Goal: Task Accomplishment & Management: Complete application form

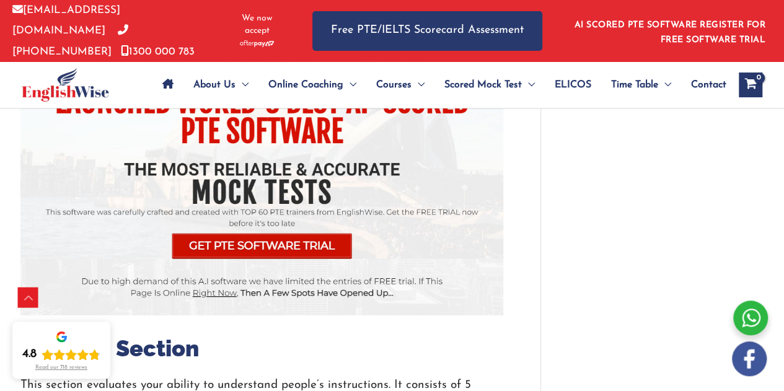
scroll to position [1725, 0]
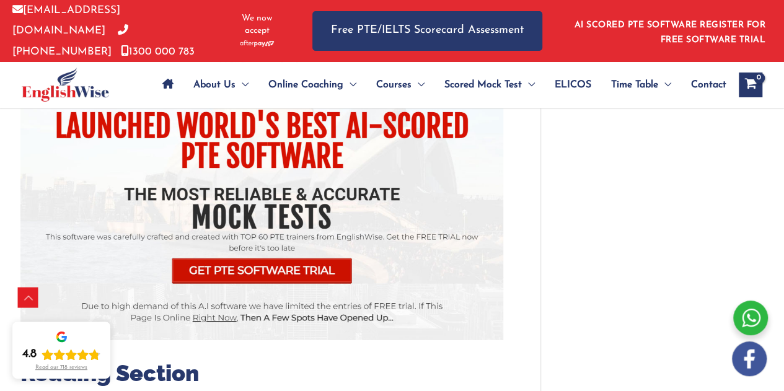
click at [275, 241] on img at bounding box center [261, 179] width 483 height 319
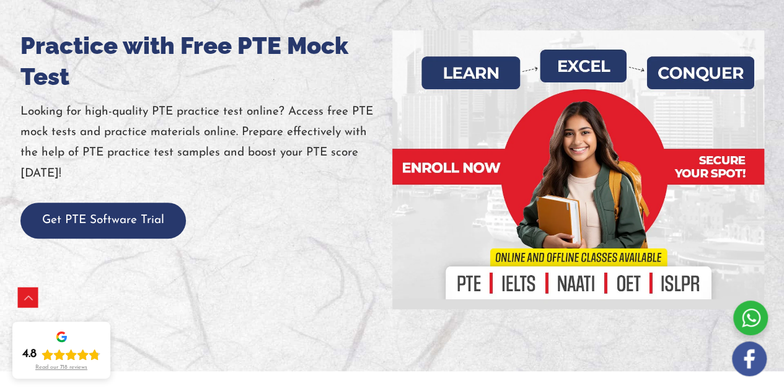
scroll to position [198, 0]
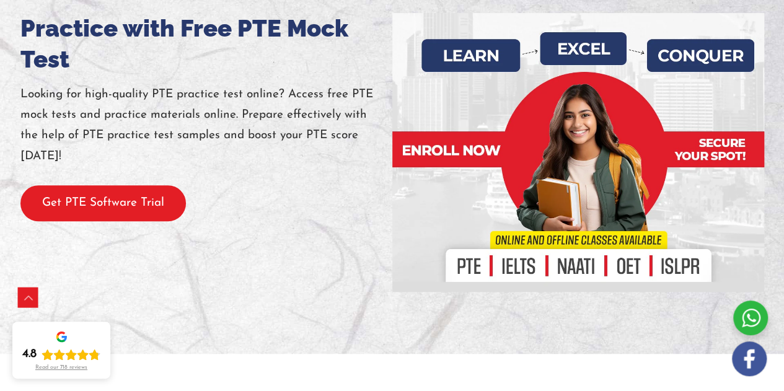
click at [114, 195] on button "Get PTE Software Trial" at bounding box center [103, 203] width 166 height 37
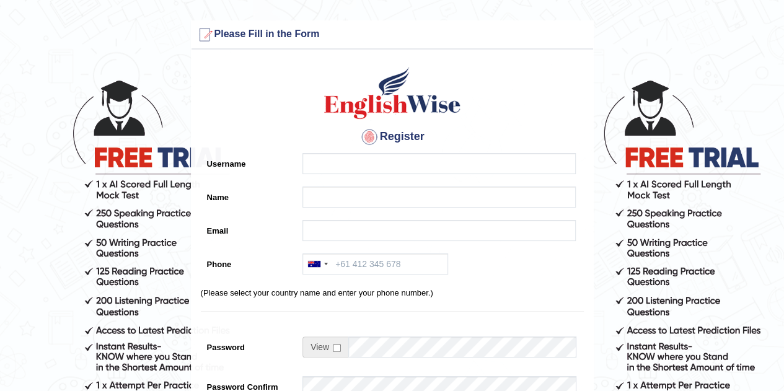
click at [338, 150] on div "Register Username Name Email Phone Australia +61 India (भारत) +91 New Zealand +…" at bounding box center [393, 315] width 402 height 518
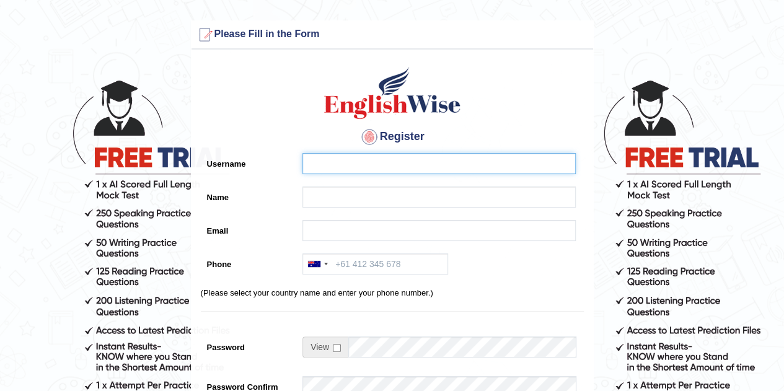
click at [336, 164] on input "Username" at bounding box center [439, 163] width 273 height 21
type input "k"
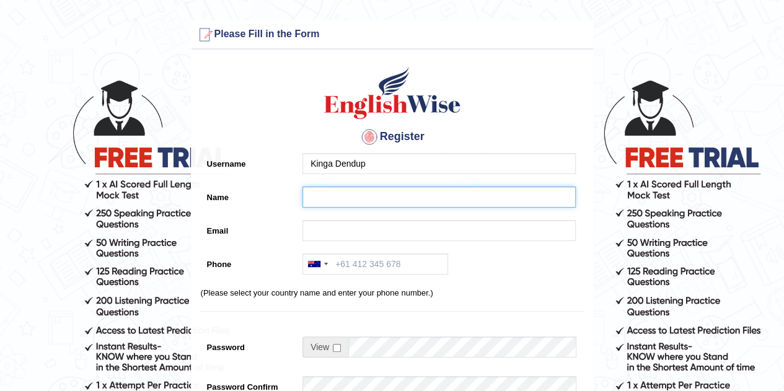
click at [325, 194] on input "Name" at bounding box center [439, 197] width 273 height 21
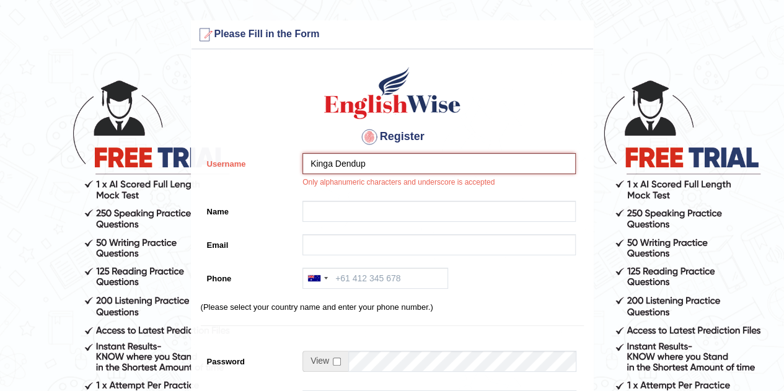
click at [370, 160] on input "Kinga Dendup" at bounding box center [439, 163] width 273 height 21
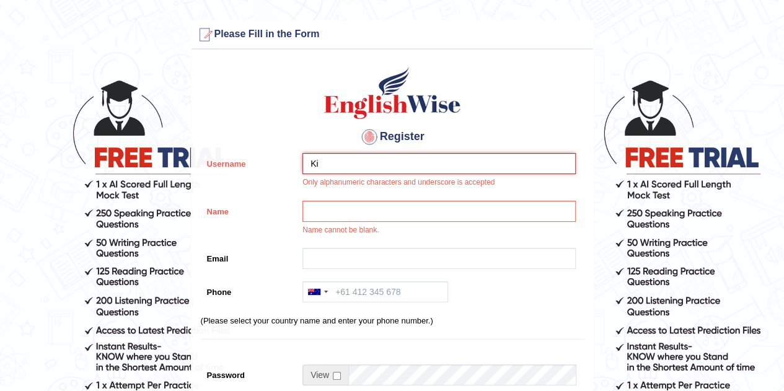
type input "K"
type input "Kinden89"
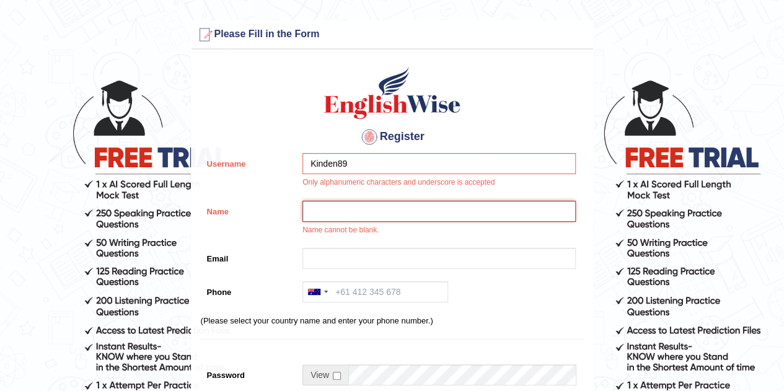
click at [346, 213] on input "Name" at bounding box center [439, 211] width 273 height 21
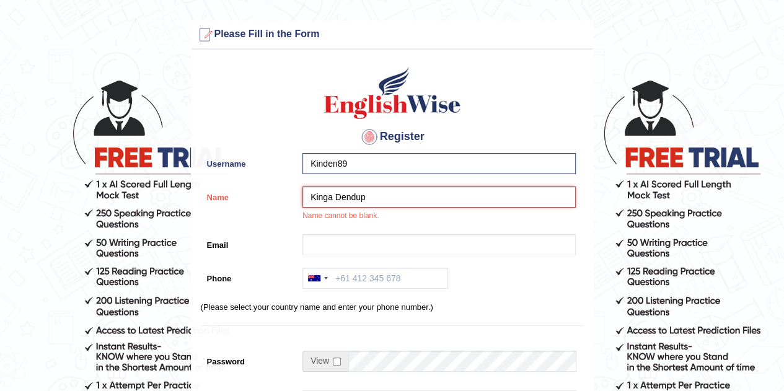
type input "Kinga Dendup"
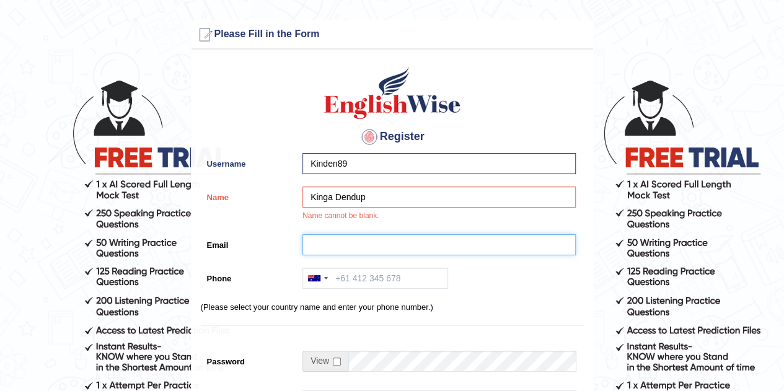
click at [330, 241] on input "Email" at bounding box center [439, 244] width 273 height 21
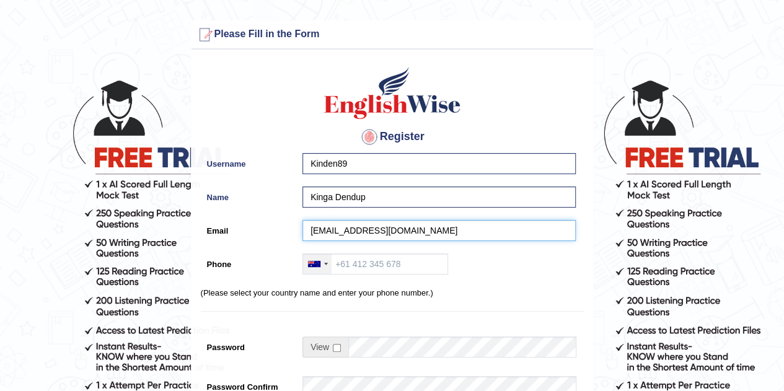
type input "kingadendup859@gmail.com"
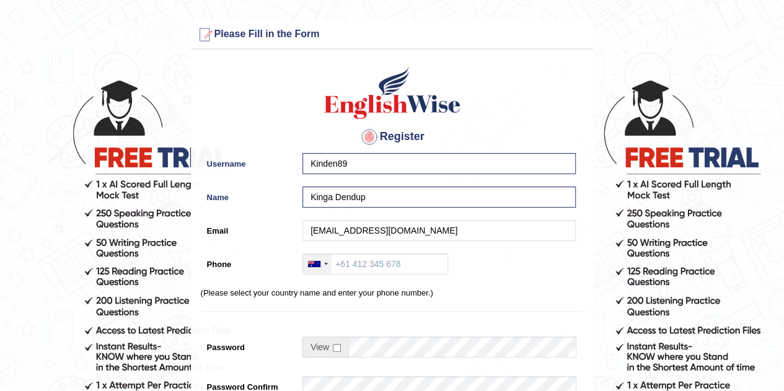
click at [325, 261] on div at bounding box center [317, 264] width 29 height 20
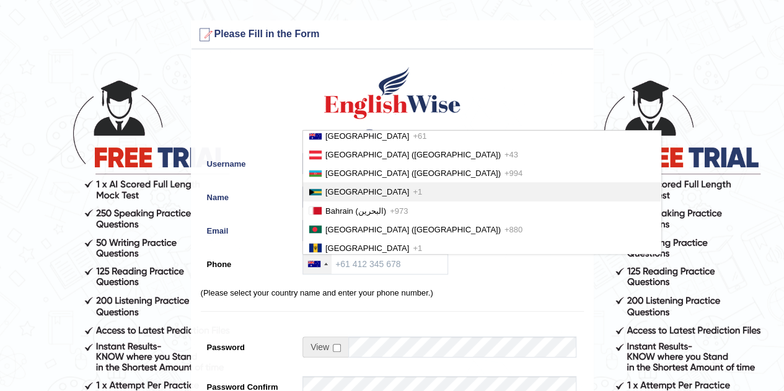
scroll to position [534, 0]
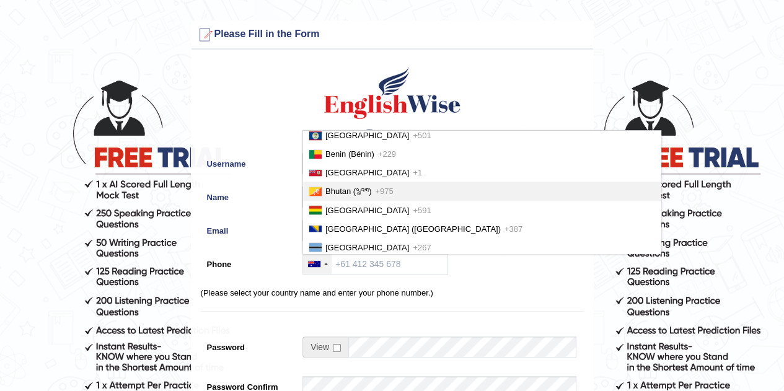
click at [343, 192] on span "Bhutan (འབྲུག)" at bounding box center [348, 191] width 46 height 9
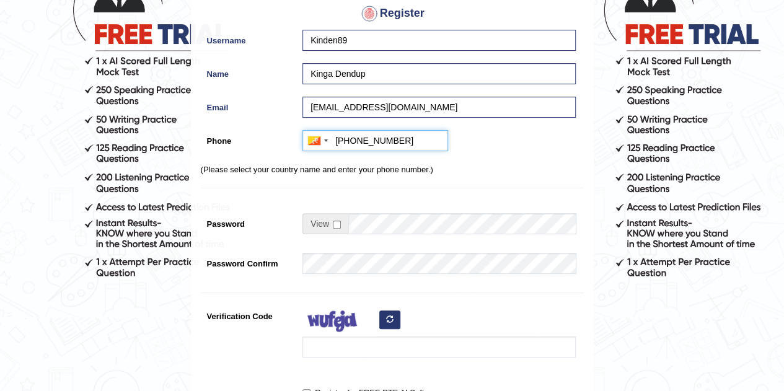
scroll to position [149, 0]
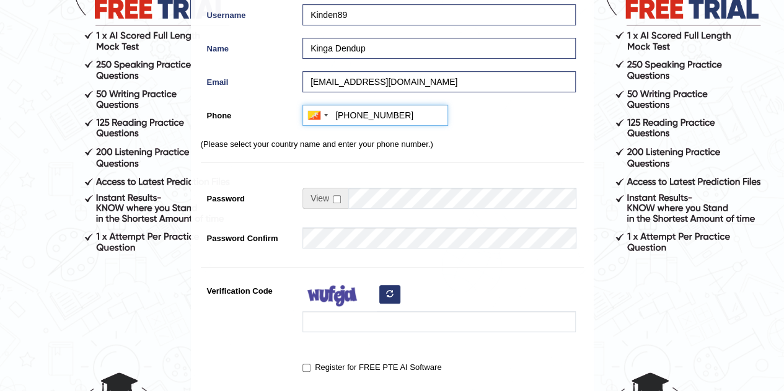
type input "+97517920778"
click at [335, 198] on input "checkbox" at bounding box center [337, 199] width 8 height 8
checkbox input "true"
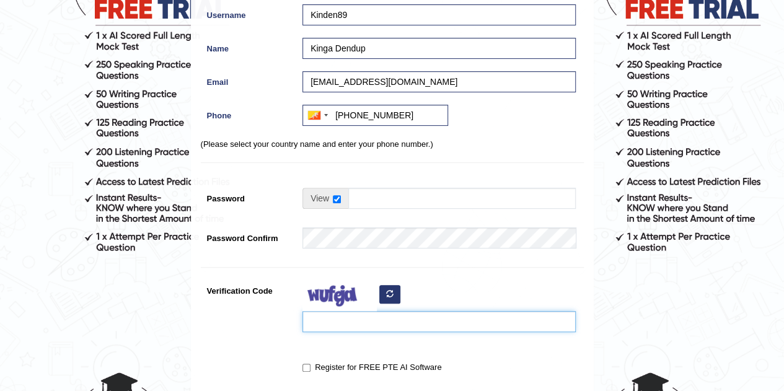
click at [329, 323] on input "Verification Code" at bounding box center [439, 321] width 273 height 21
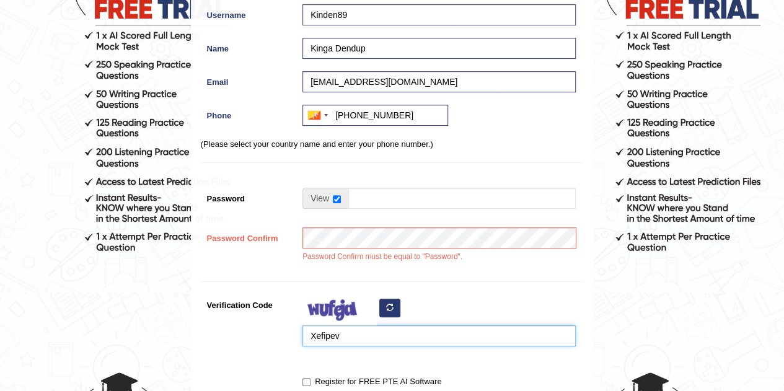
type input "Xefipev"
click at [309, 379] on input "Register for FREE PTE AI Software" at bounding box center [307, 382] width 8 height 8
checkbox input "true"
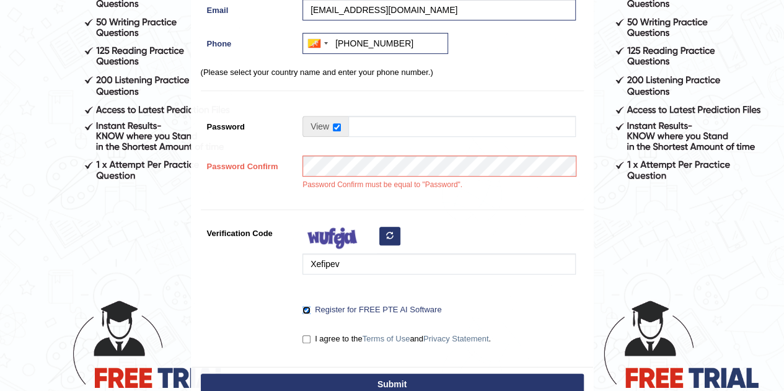
scroll to position [223, 0]
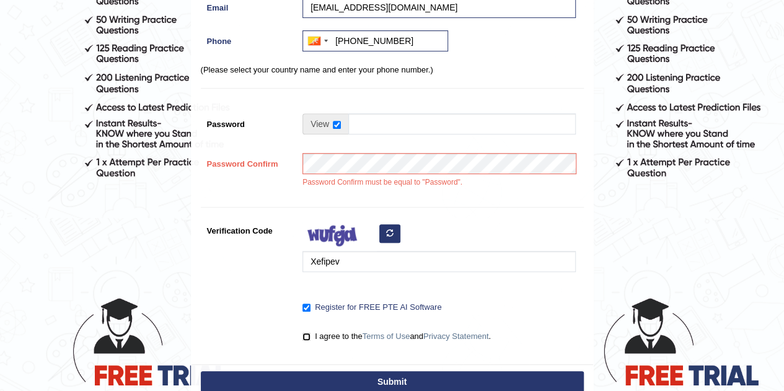
click at [303, 337] on input "I agree to the Terms of Use and Privacy Statement ." at bounding box center [307, 337] width 8 height 8
checkbox input "true"
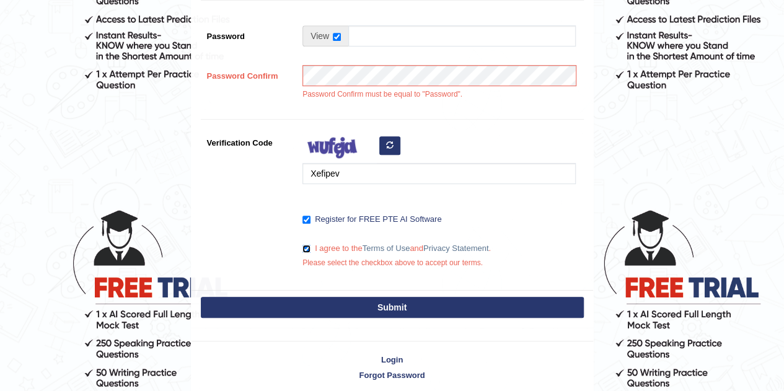
scroll to position [322, 0]
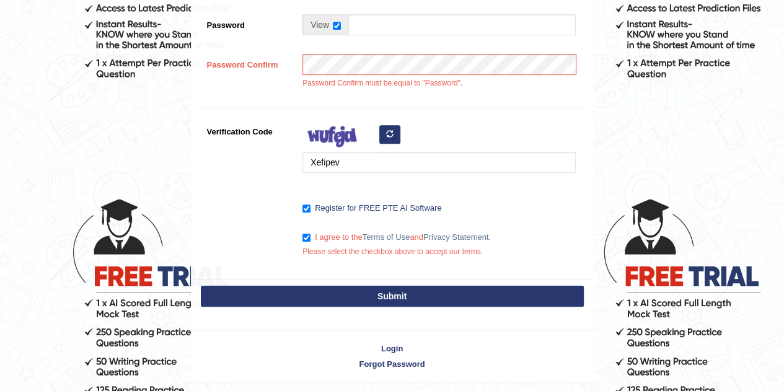
click at [404, 291] on button "Submit" at bounding box center [392, 296] width 383 height 21
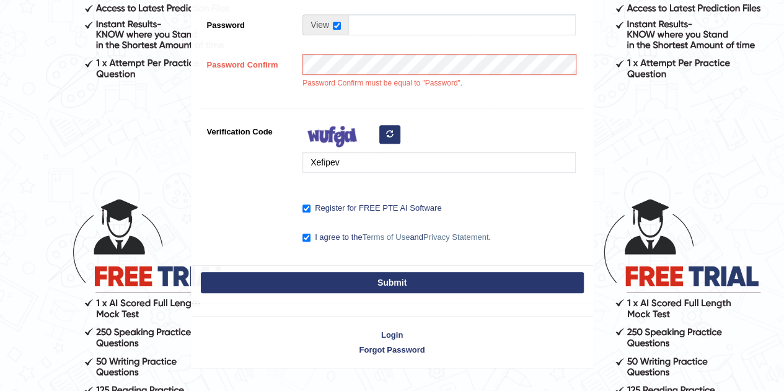
scroll to position [370, 0]
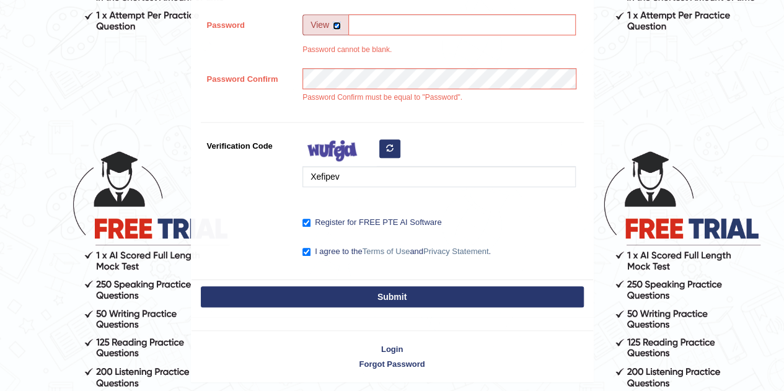
click at [335, 25] on input "checkbox" at bounding box center [337, 26] width 8 height 8
checkbox input "false"
click at [387, 298] on button "Submit" at bounding box center [392, 296] width 383 height 21
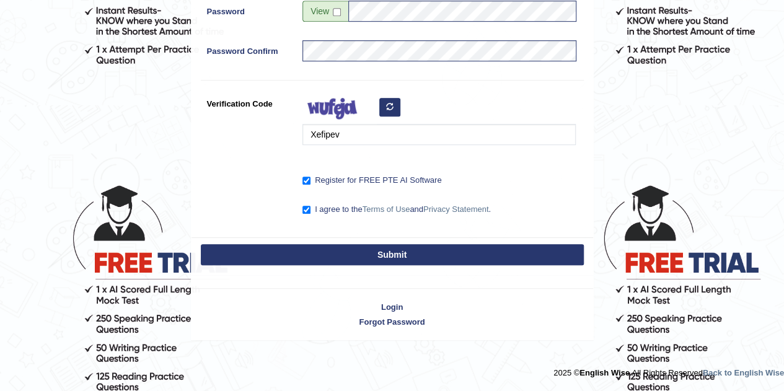
scroll to position [322, 0]
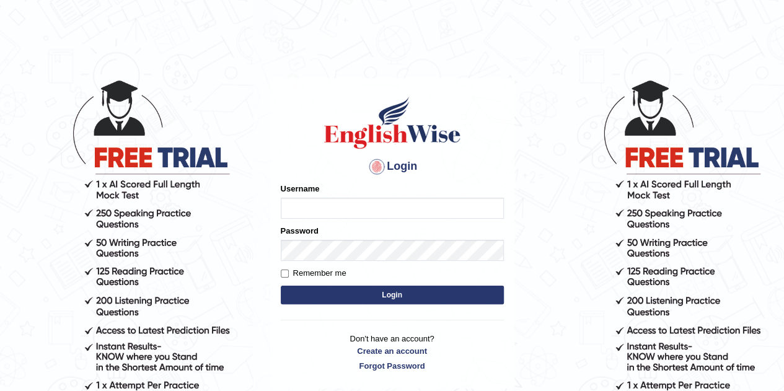
click at [312, 212] on input "Username" at bounding box center [392, 208] width 223 height 21
type input "[EMAIL_ADDRESS][DOMAIN_NAME]"
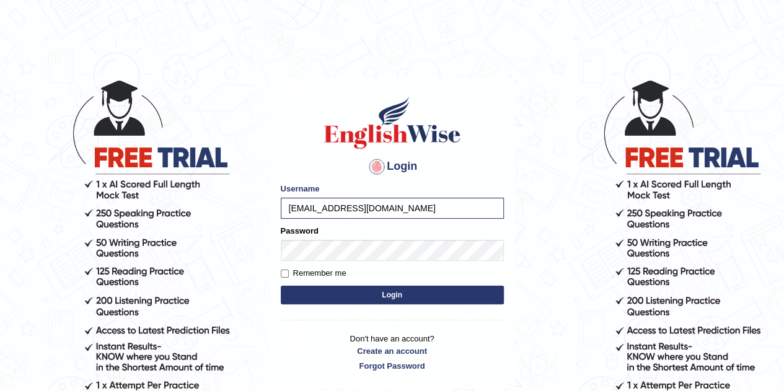
click at [381, 298] on button "Login" at bounding box center [392, 295] width 223 height 19
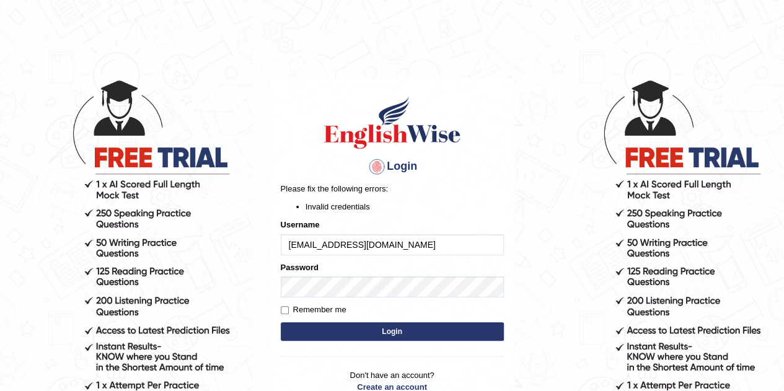
click at [404, 246] on input "[EMAIL_ADDRESS][DOMAIN_NAME]" at bounding box center [392, 244] width 223 height 21
type input "k"
type input "Kinden89"
click at [352, 329] on button "Login" at bounding box center [392, 331] width 223 height 19
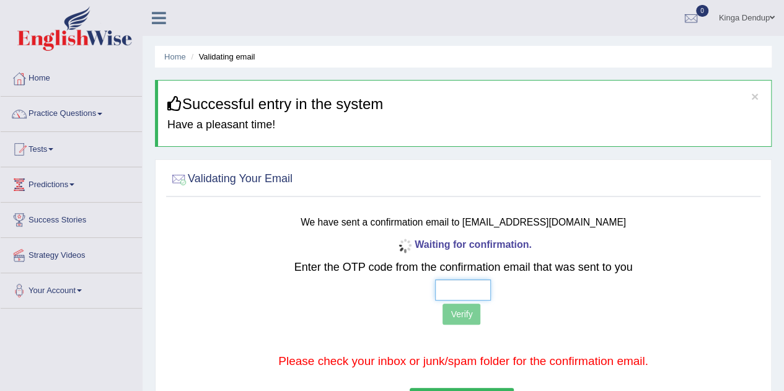
click at [484, 285] on input "text" at bounding box center [463, 290] width 56 height 21
click at [98, 116] on link "Practice Questions" at bounding box center [71, 112] width 141 height 31
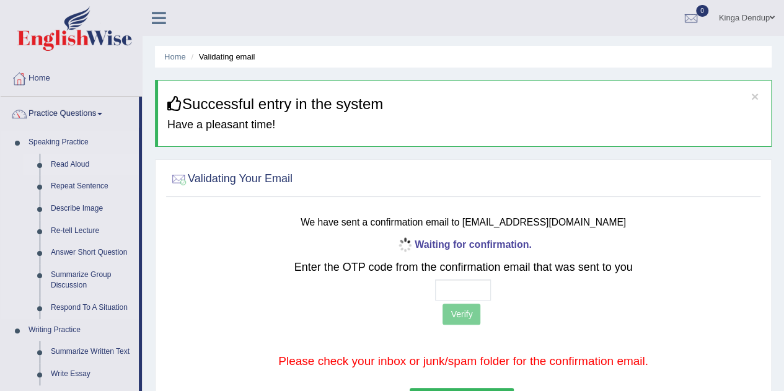
click at [79, 158] on link "Read Aloud" at bounding box center [92, 165] width 94 height 22
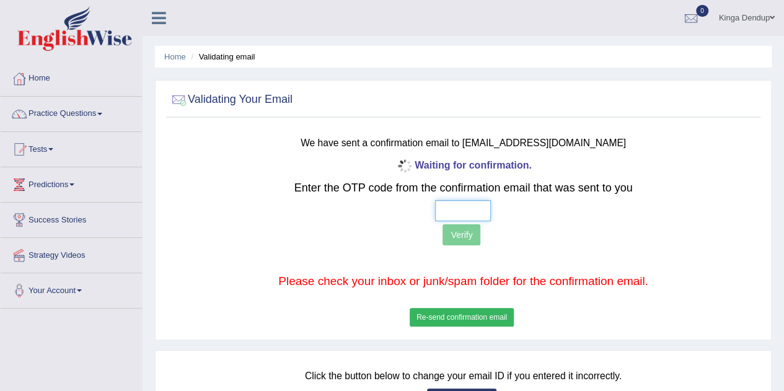
click at [459, 204] on input "text" at bounding box center [463, 210] width 56 height 21
click at [461, 232] on p "Verify" at bounding box center [463, 236] width 489 height 24
click at [450, 317] on button "Re-send confirmation email" at bounding box center [462, 317] width 104 height 19
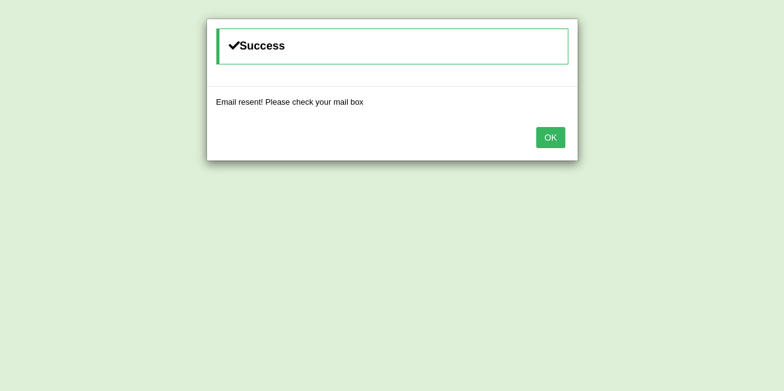
click at [545, 136] on button "OK" at bounding box center [550, 137] width 29 height 21
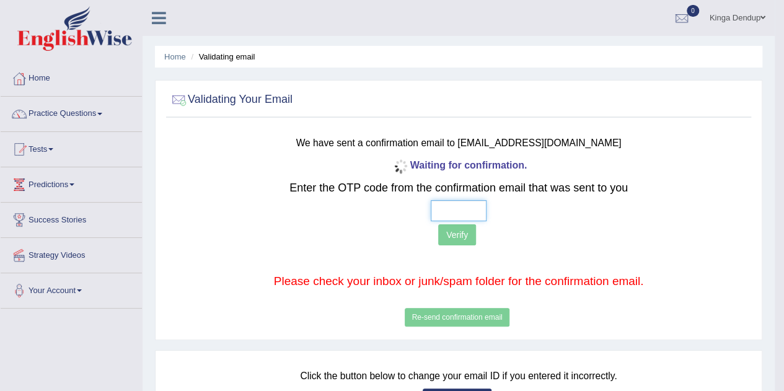
click at [446, 211] on input "text" at bounding box center [459, 210] width 56 height 21
type input "3 7 0 8"
click at [455, 234] on button "Verify" at bounding box center [457, 234] width 38 height 21
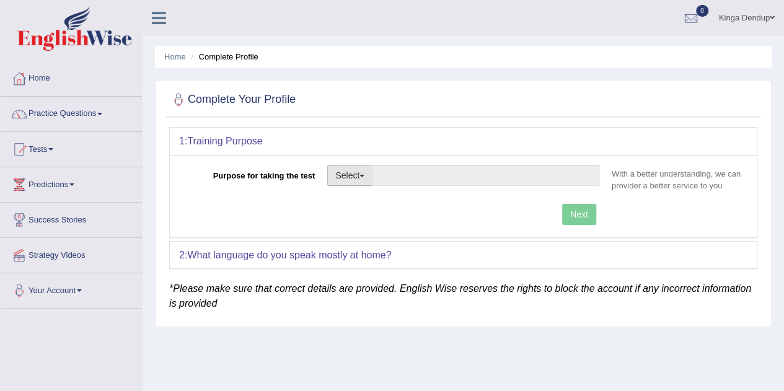
click at [365, 173] on button "Select" at bounding box center [349, 175] width 45 height 21
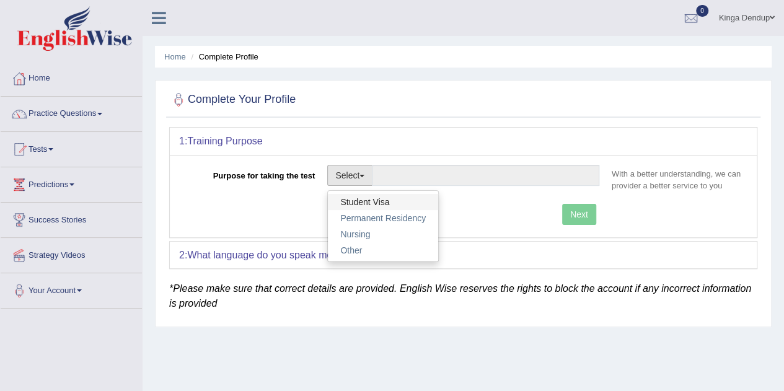
click at [367, 198] on link "Student Visa" at bounding box center [383, 202] width 110 height 16
type input "Student Visa"
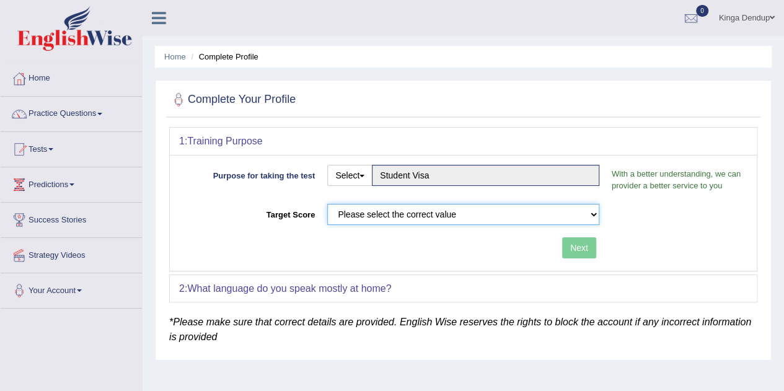
click at [596, 213] on select "Please select the correct value 50 (6 bands) 58 (6.5 bands) 65 (7 bands) 79 (8 …" at bounding box center [463, 214] width 272 height 21
select select "79"
click at [327, 204] on select "Please select the correct value 50 (6 bands) 58 (6.5 bands) 65 (7 bands) 79 (8 …" at bounding box center [463, 214] width 272 height 21
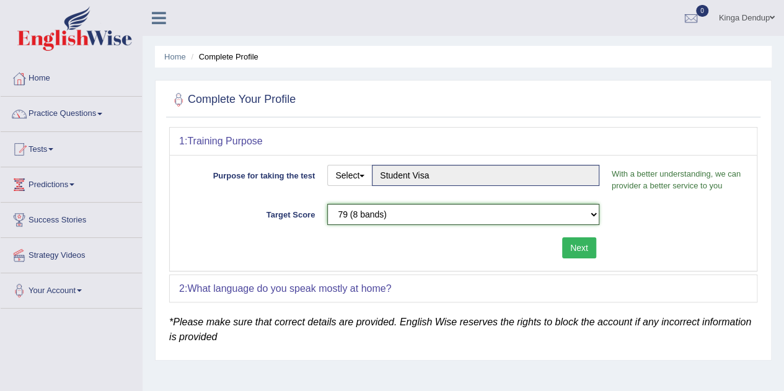
click at [591, 211] on select "Please select the correct value 50 (6 bands) 58 (6.5 bands) 65 (7 bands) 79 (8 …" at bounding box center [463, 214] width 272 height 21
click at [327, 204] on select "Please select the correct value 50 (6 bands) 58 (6.5 bands) 65 (7 bands) 79 (8 …" at bounding box center [463, 214] width 272 height 21
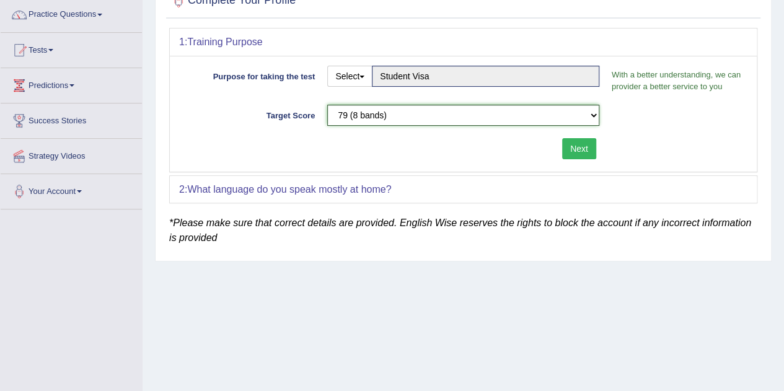
scroll to position [124, 0]
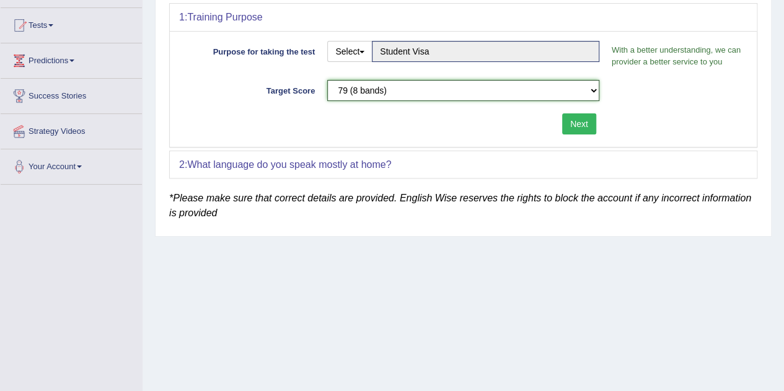
click at [587, 92] on select "Please select the correct value 50 (6 bands) 58 (6.5 bands) 65 (7 bands) 79 (8 …" at bounding box center [463, 90] width 272 height 21
click at [639, 103] on div "Target Score Please select the correct value 50 (6 bands) 58 (6.5 bands) 65 (7 …" at bounding box center [463, 93] width 569 height 27
click at [578, 123] on button "Next" at bounding box center [579, 123] width 34 height 21
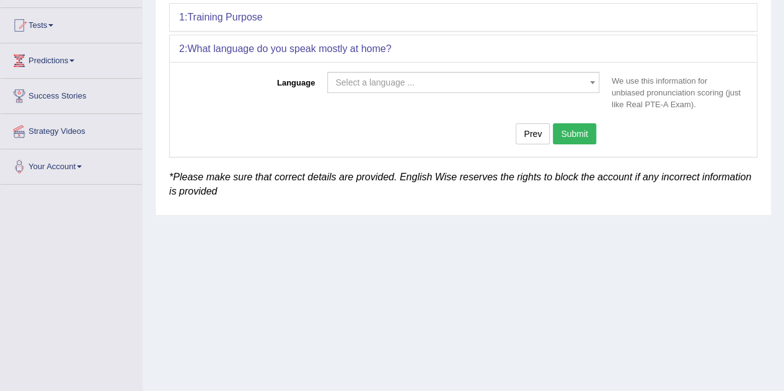
click at [591, 82] on b at bounding box center [592, 82] width 5 height 3
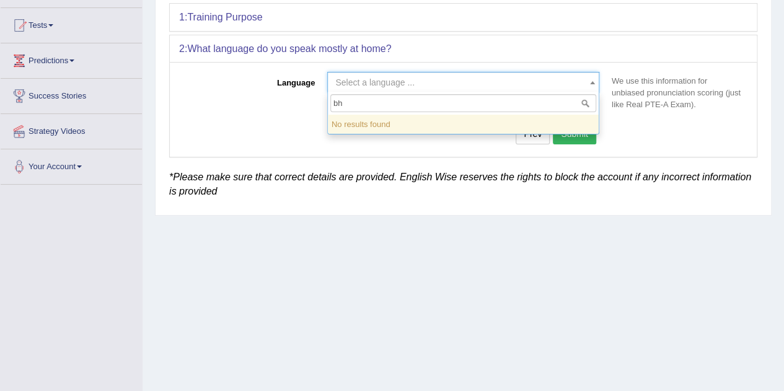
type input "b"
type input "d"
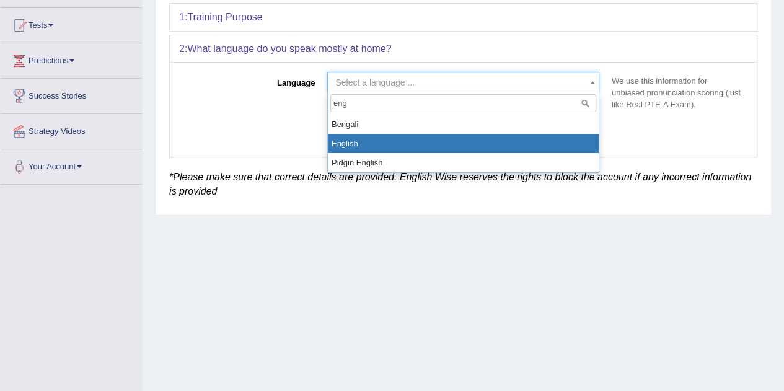
type input "eng"
select select "English"
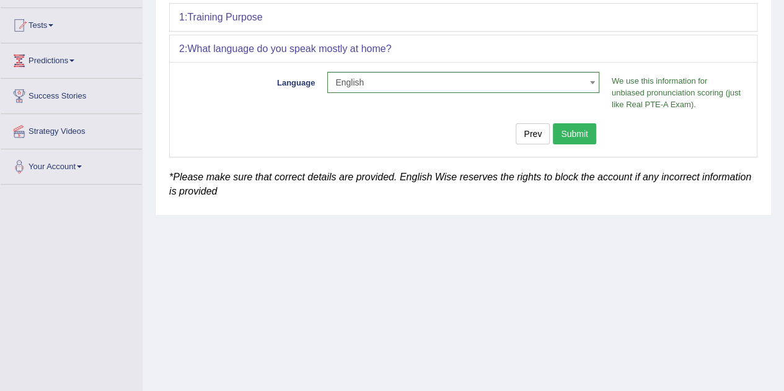
click at [573, 128] on button "Submit" at bounding box center [574, 133] width 43 height 21
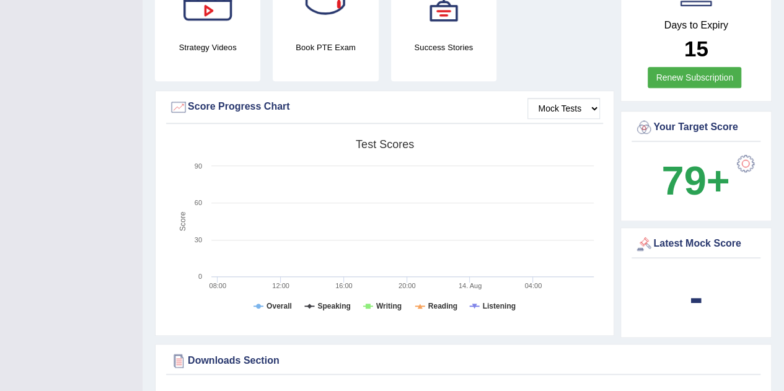
scroll to position [347, 0]
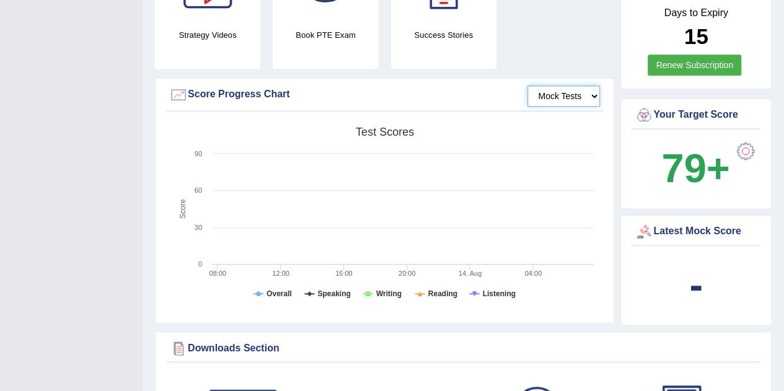
click at [593, 86] on select "Mock Tests" at bounding box center [564, 96] width 73 height 21
click at [528, 86] on select "Mock Tests" at bounding box center [564, 96] width 73 height 21
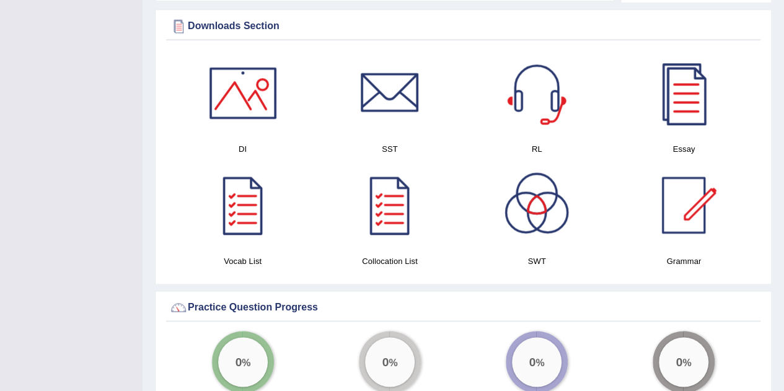
scroll to position [694, 0]
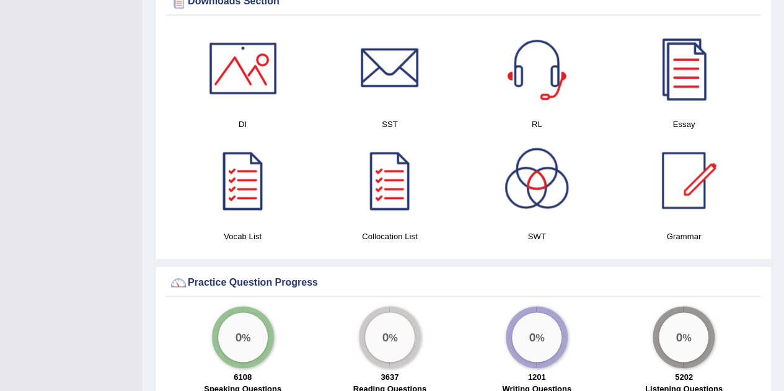
click at [255, 65] on div at bounding box center [243, 68] width 87 height 87
click at [402, 54] on div at bounding box center [390, 68] width 87 height 87
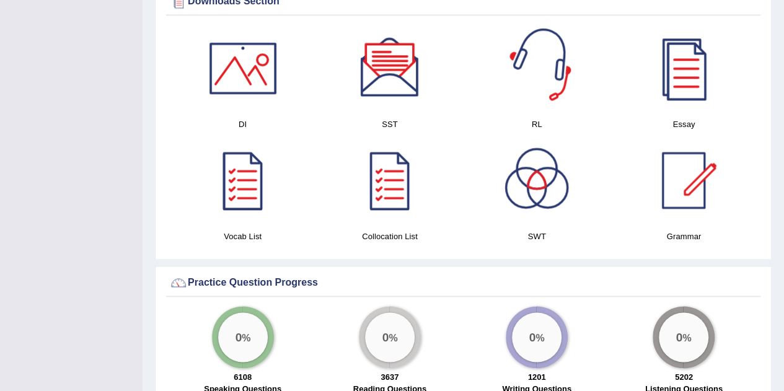
click at [534, 53] on div at bounding box center [537, 68] width 87 height 87
click at [689, 84] on div at bounding box center [683, 68] width 87 height 87
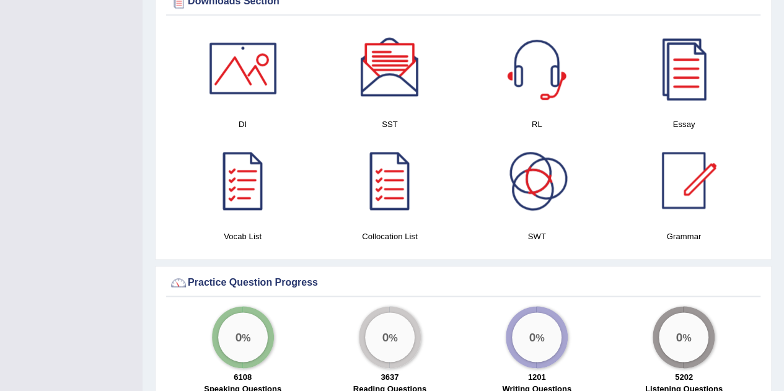
click at [242, 183] on div at bounding box center [243, 180] width 87 height 87
click at [402, 169] on div at bounding box center [390, 180] width 87 height 87
click at [536, 173] on div at bounding box center [537, 180] width 87 height 87
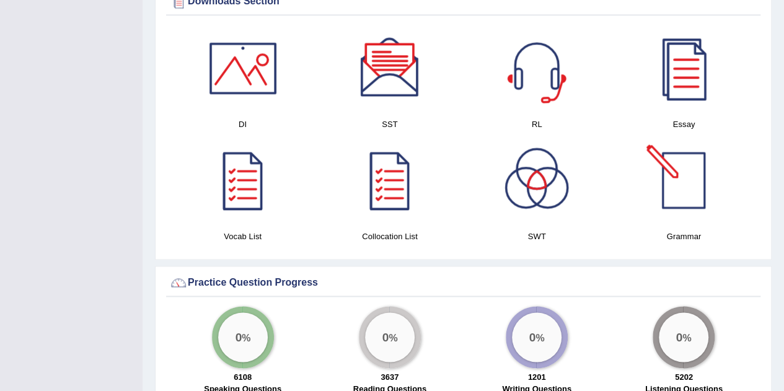
click at [691, 175] on div at bounding box center [683, 180] width 87 height 87
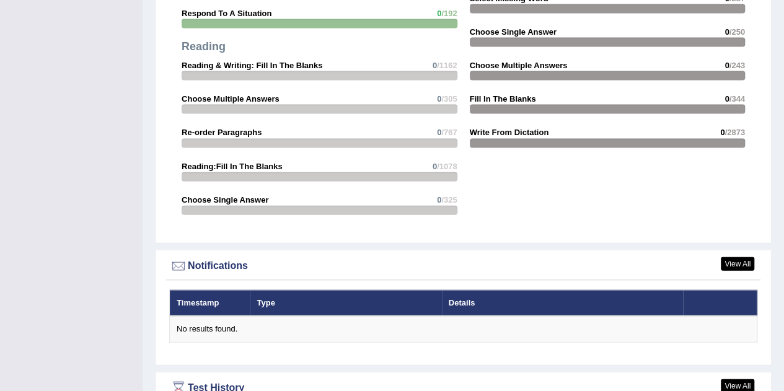
scroll to position [1339, 0]
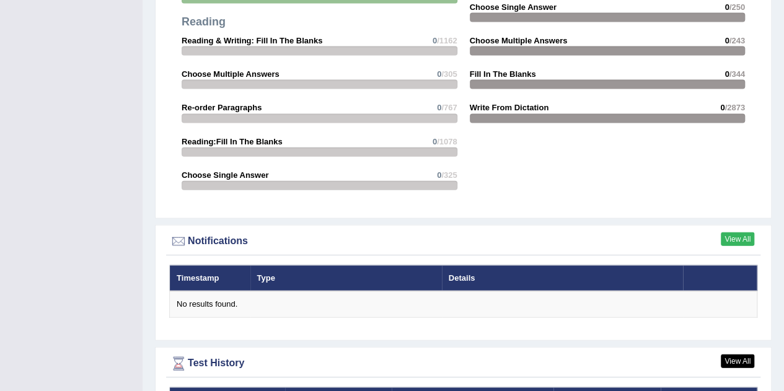
click at [739, 232] on link "View All" at bounding box center [737, 239] width 33 height 14
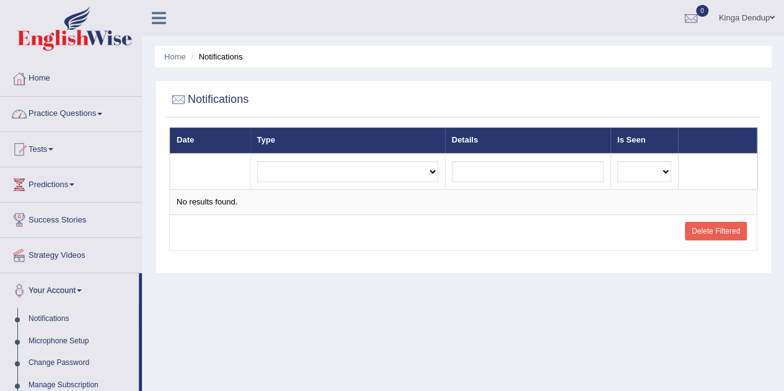
click at [107, 113] on link "Practice Questions" at bounding box center [71, 112] width 141 height 31
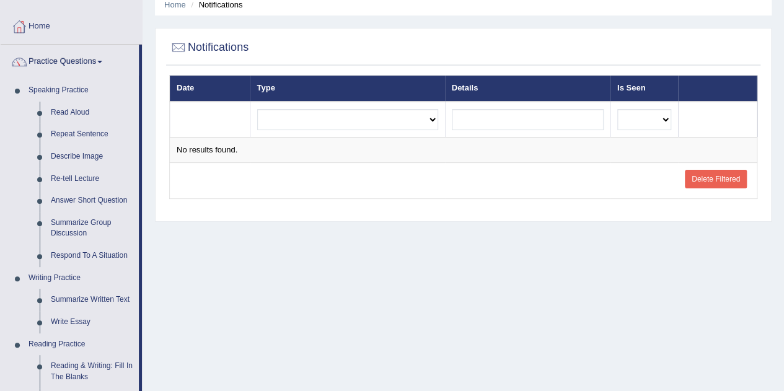
scroll to position [50, 0]
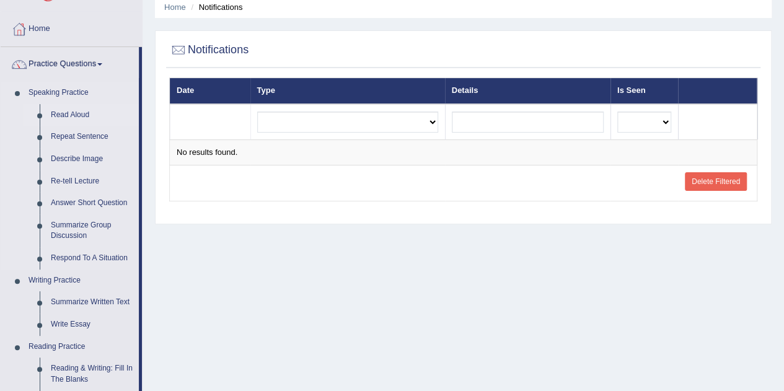
click at [74, 112] on link "Read Aloud" at bounding box center [92, 115] width 94 height 22
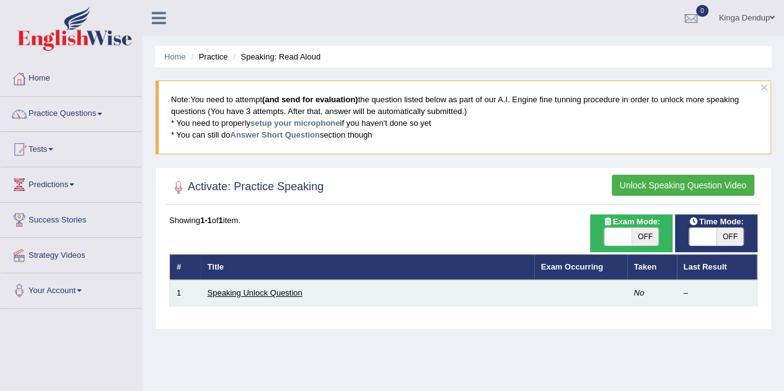
click at [277, 290] on link "Speaking Unlock Question" at bounding box center [255, 292] width 95 height 9
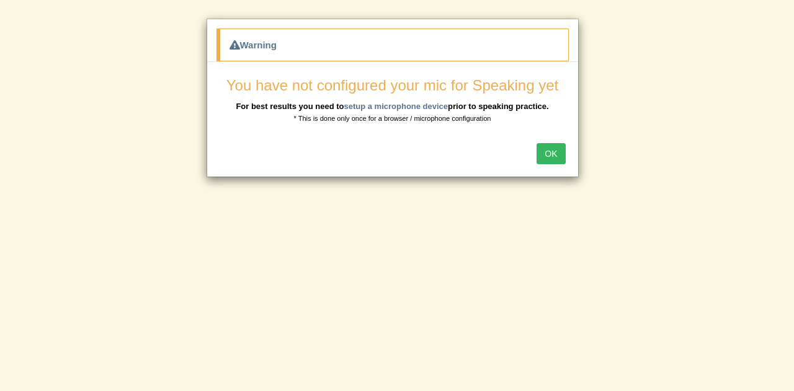
click at [548, 151] on button "OK" at bounding box center [550, 153] width 29 height 21
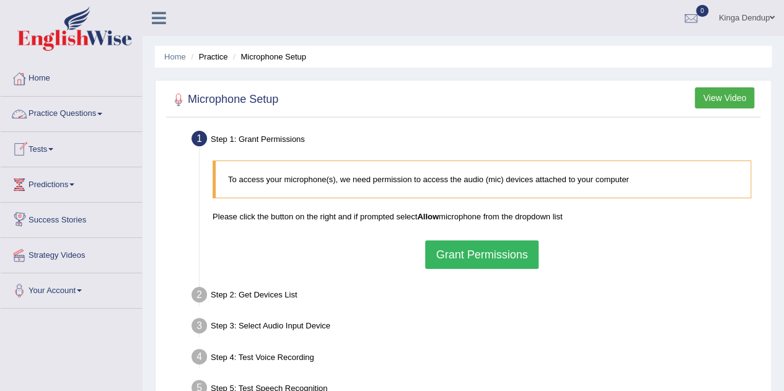
click at [57, 146] on link "Tests" at bounding box center [71, 147] width 141 height 31
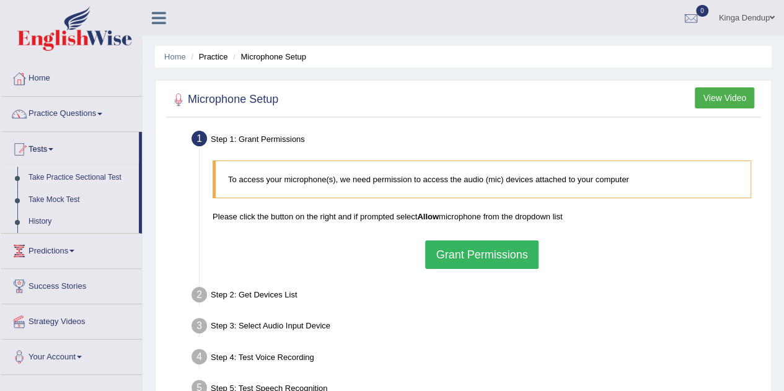
click at [86, 176] on link "Take Practice Sectional Test" at bounding box center [81, 178] width 116 height 22
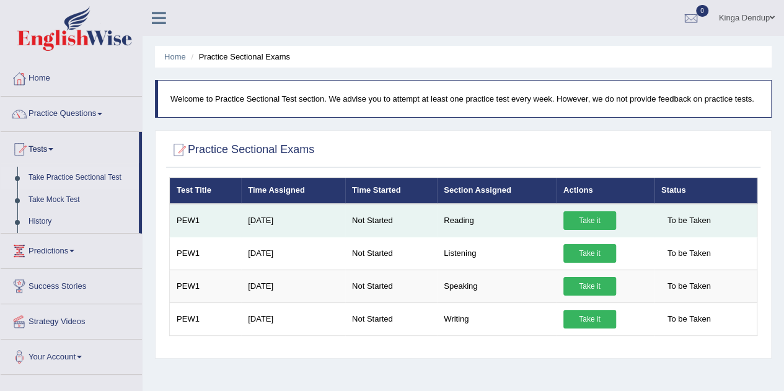
click at [587, 223] on link "Take it" at bounding box center [590, 220] width 53 height 19
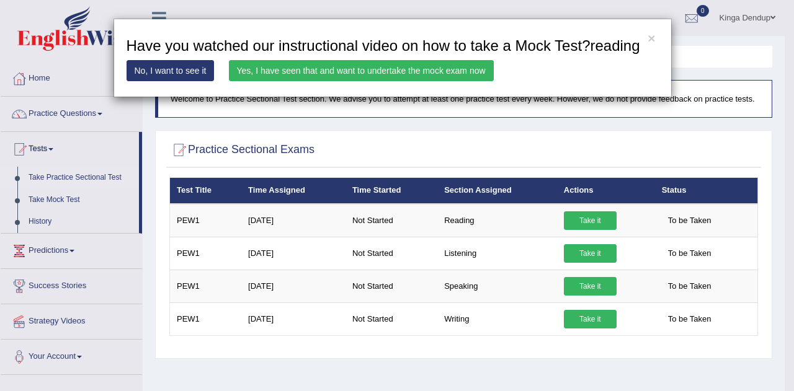
click at [174, 71] on link "No, I want to see it" at bounding box center [170, 70] width 88 height 21
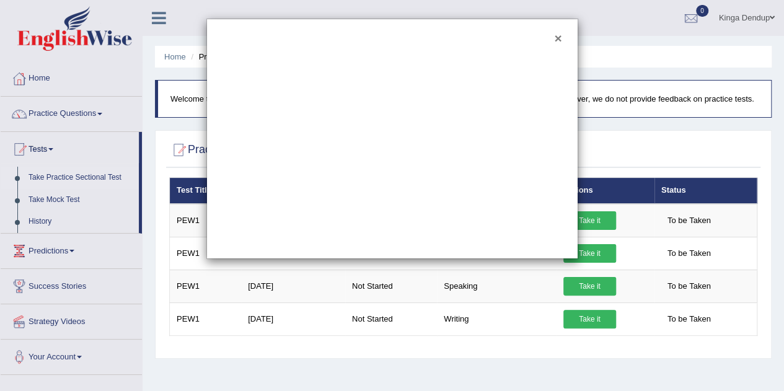
click at [556, 38] on button "×" at bounding box center [557, 38] width 7 height 13
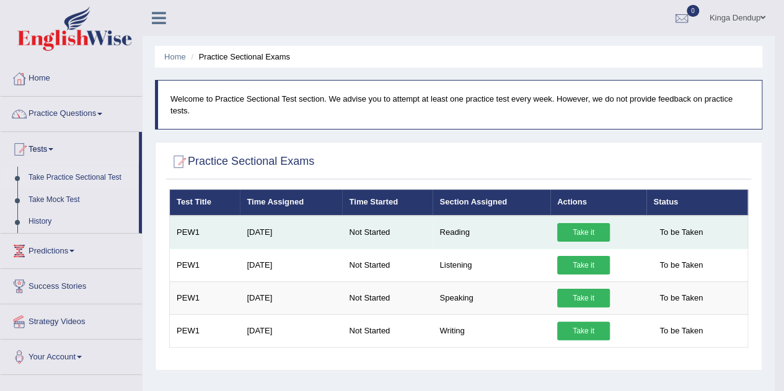
click at [577, 234] on link "Take it" at bounding box center [583, 232] width 53 height 19
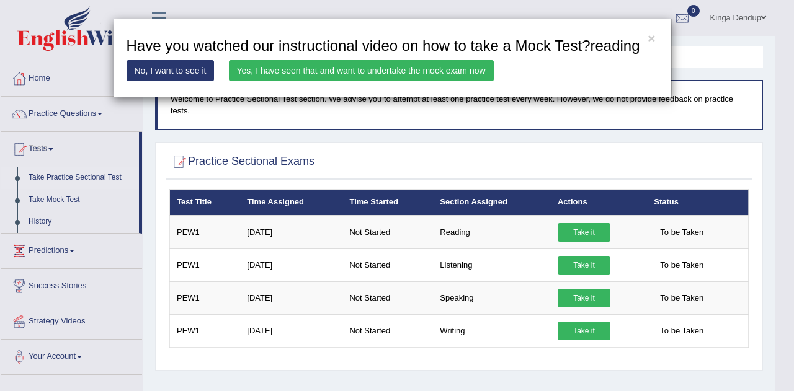
click at [396, 71] on link "Yes, I have seen that and want to undertake the mock exam now" at bounding box center [361, 70] width 265 height 21
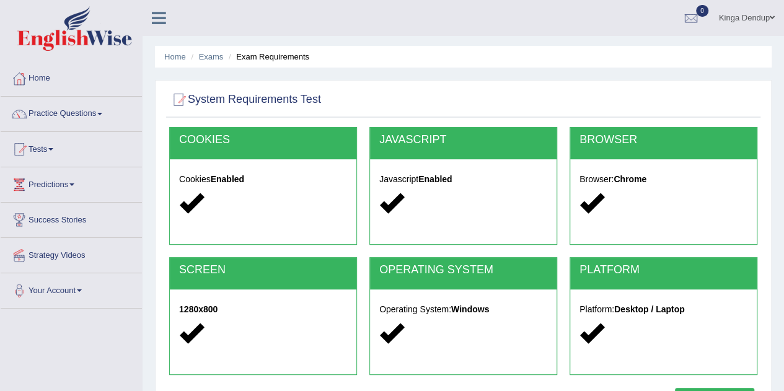
click at [238, 137] on h2 "COOKIES" at bounding box center [263, 140] width 168 height 12
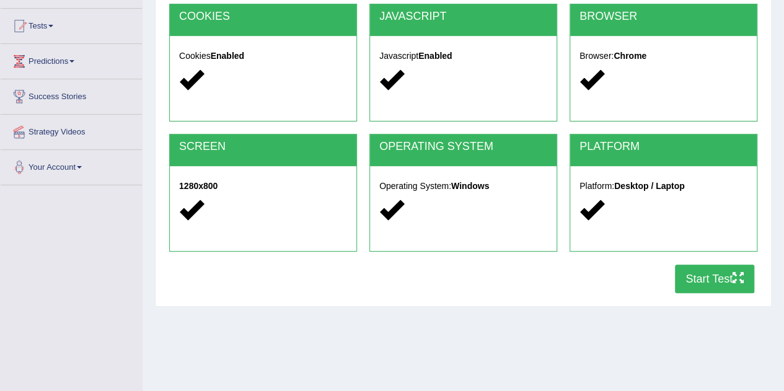
scroll to position [124, 0]
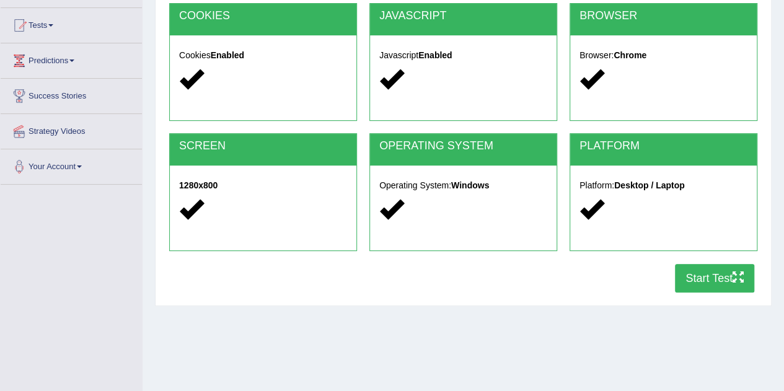
click at [697, 277] on button "Start Test" at bounding box center [714, 278] width 79 height 29
click at [232, 25] on div "COOKIES" at bounding box center [263, 20] width 187 height 32
click at [212, 55] on strong "Enabled" at bounding box center [227, 55] width 33 height 10
click at [298, 80] on div at bounding box center [263, 79] width 168 height 27
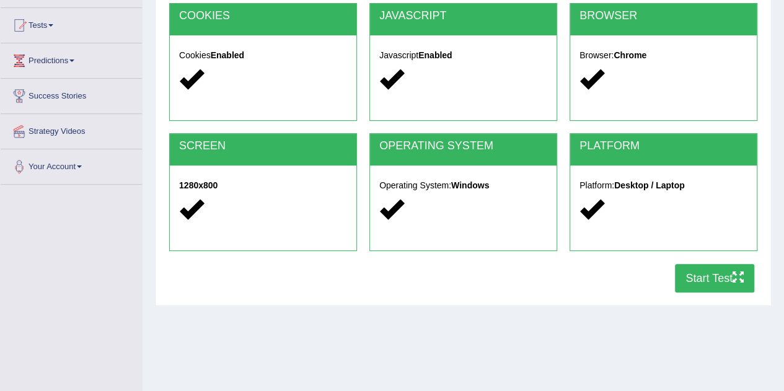
click at [695, 274] on button "Start Test" at bounding box center [714, 278] width 79 height 29
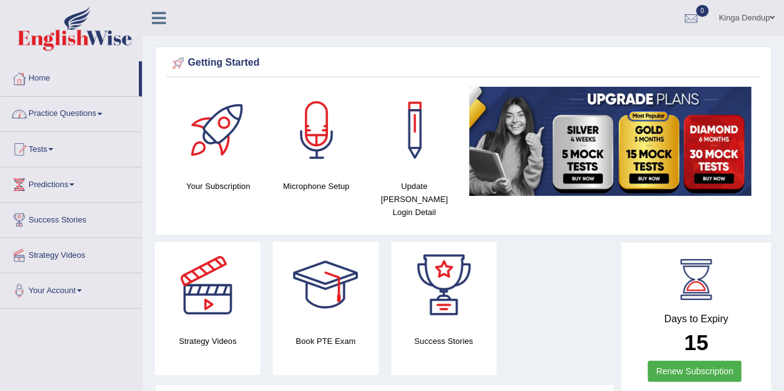
click at [84, 120] on link "Practice Questions" at bounding box center [71, 112] width 141 height 31
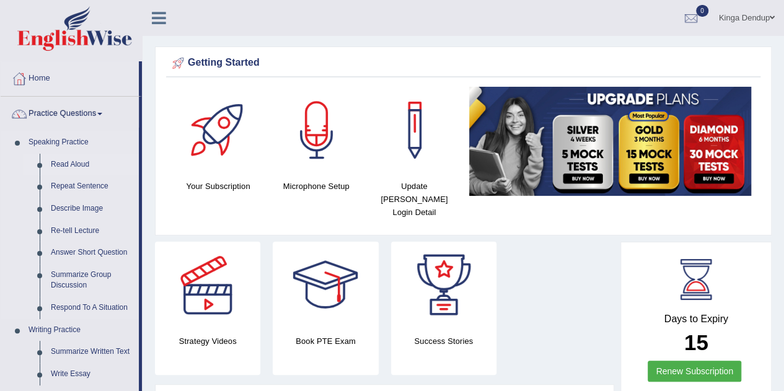
click at [76, 163] on link "Read Aloud" at bounding box center [92, 165] width 94 height 22
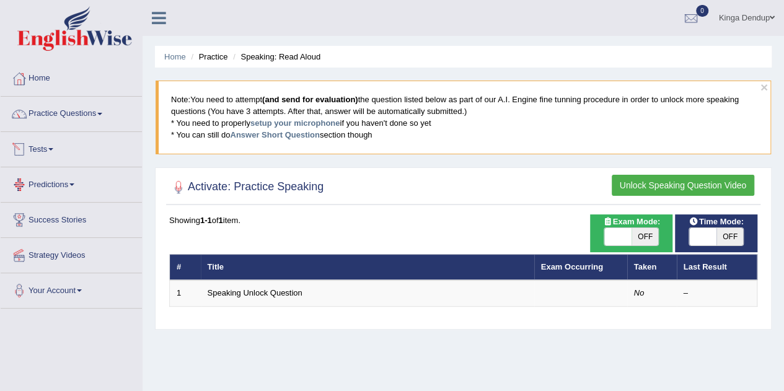
click at [70, 150] on link "Tests" at bounding box center [71, 147] width 141 height 31
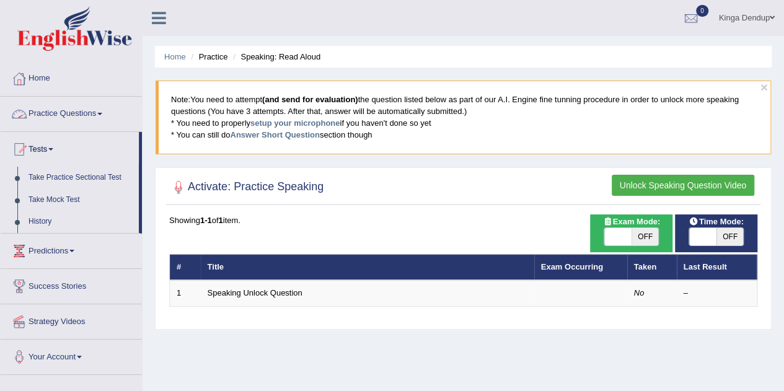
click at [104, 118] on link "Practice Questions" at bounding box center [71, 112] width 141 height 31
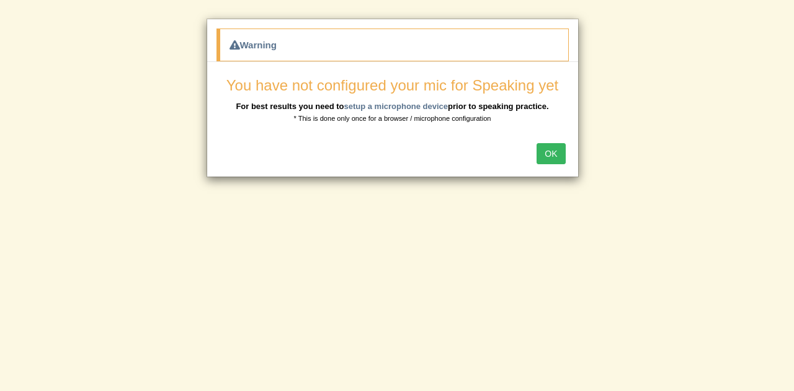
click at [549, 153] on button "OK" at bounding box center [550, 153] width 29 height 21
